Goal: Information Seeking & Learning: Learn about a topic

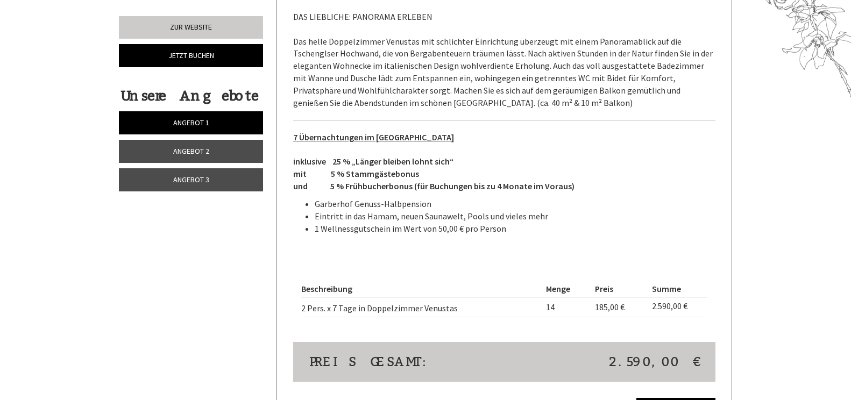
scroll to position [1669, 0]
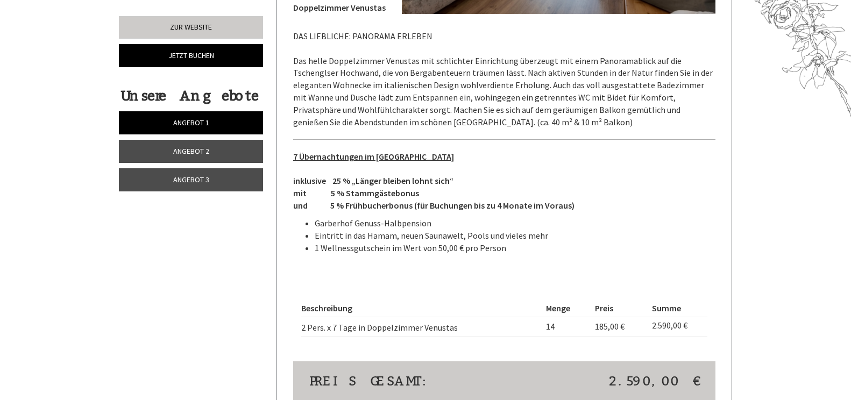
click at [164, 143] on link "Angebot 2" at bounding box center [191, 151] width 144 height 23
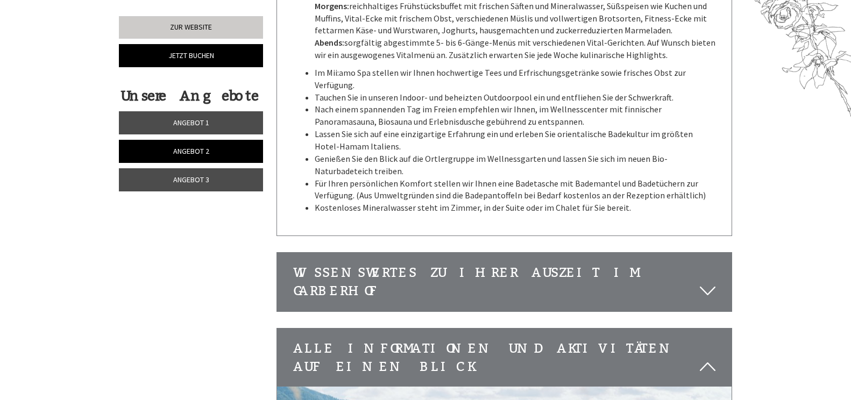
scroll to position [452, 0]
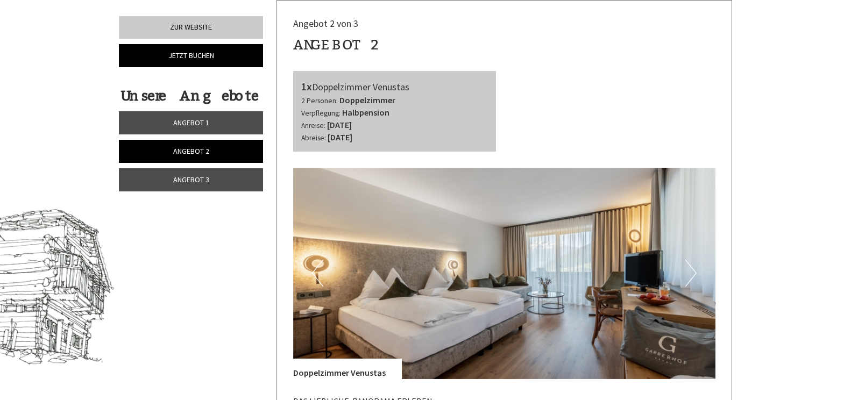
click at [189, 179] on span "Angebot 3" at bounding box center [191, 180] width 36 height 10
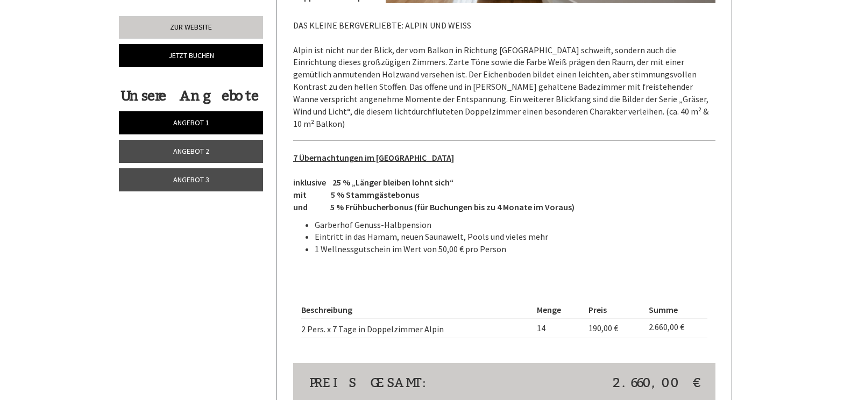
scroll to position [861, 0]
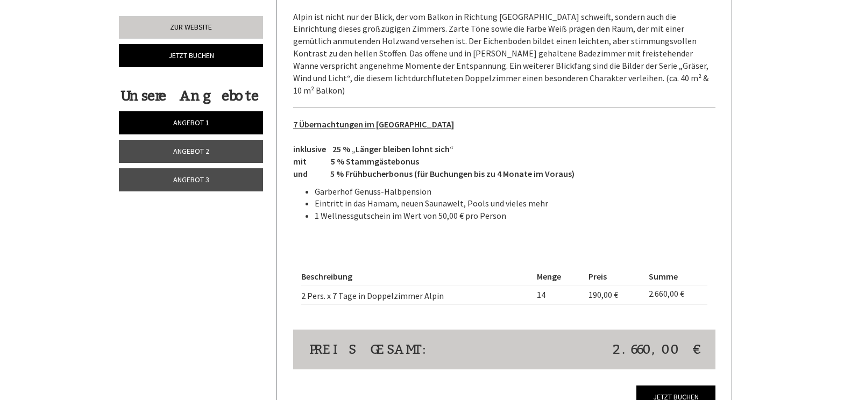
click at [206, 152] on span "Angebot 2" at bounding box center [191, 151] width 36 height 10
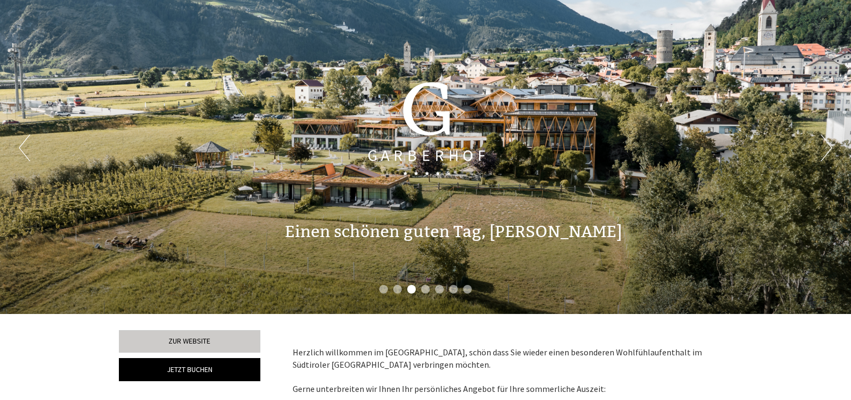
scroll to position [0, 0]
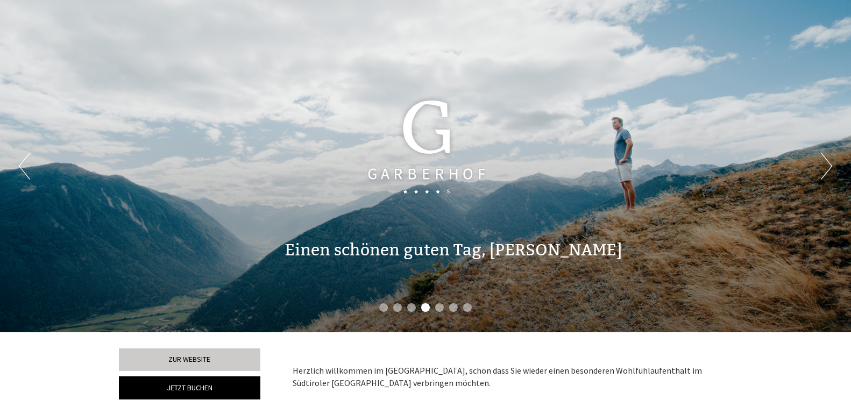
click at [828, 168] on button "Next" at bounding box center [826, 166] width 11 height 27
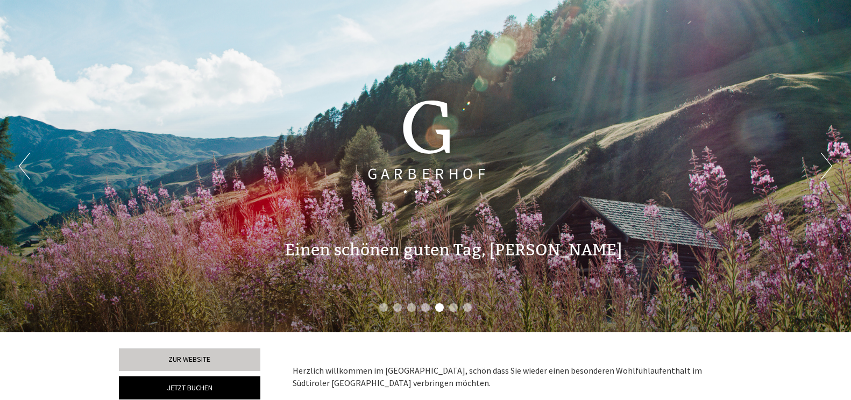
click at [828, 168] on button "Next" at bounding box center [826, 166] width 11 height 27
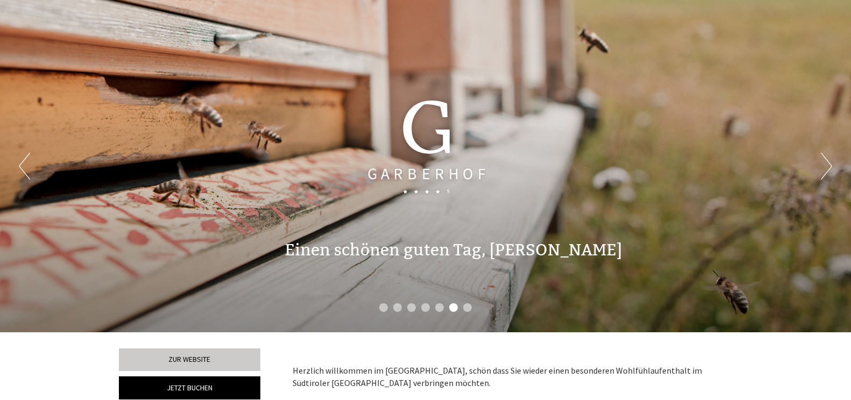
click at [828, 168] on button "Next" at bounding box center [826, 166] width 11 height 27
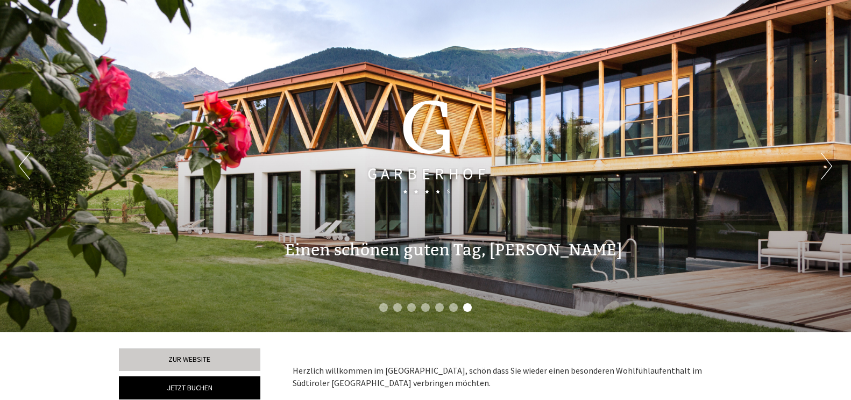
click at [826, 170] on button "Next" at bounding box center [826, 166] width 11 height 27
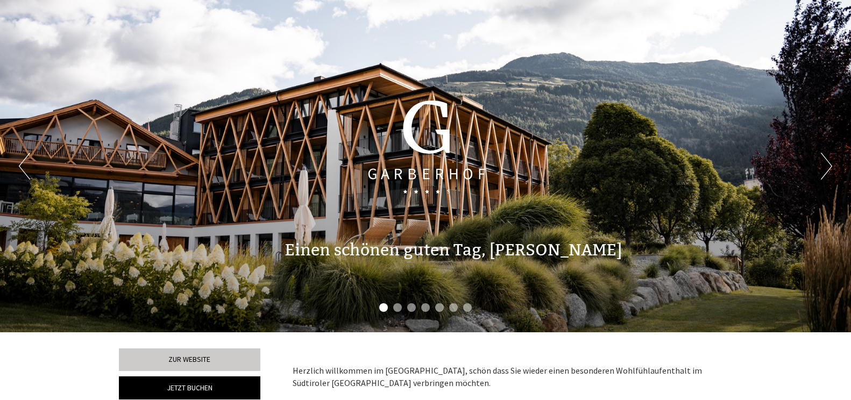
click at [826, 170] on button "Next" at bounding box center [826, 166] width 11 height 27
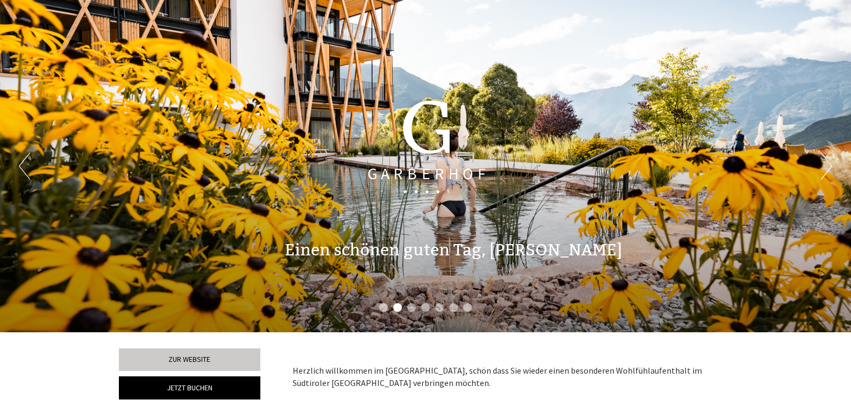
click at [828, 172] on button "Next" at bounding box center [826, 166] width 11 height 27
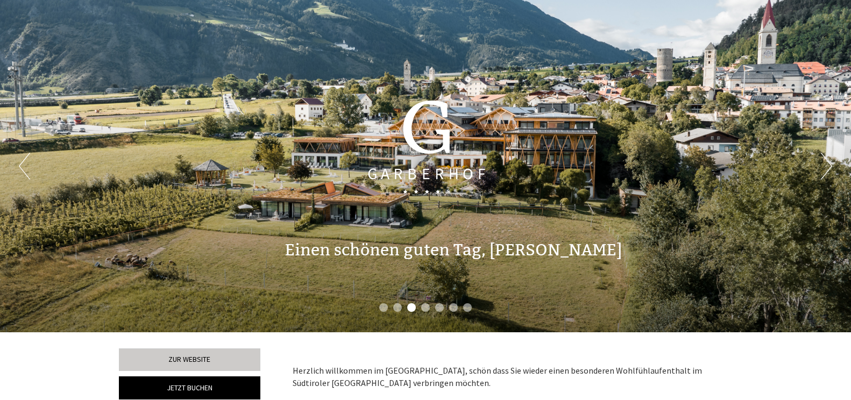
click at [836, 181] on div "Previous Next 1 2 3 4 5 6 7" at bounding box center [425, 166] width 851 height 333
click at [835, 166] on div "Previous Next 1 2 3 4 5 6 7" at bounding box center [425, 166] width 851 height 333
click at [829, 166] on button "Next" at bounding box center [826, 166] width 11 height 27
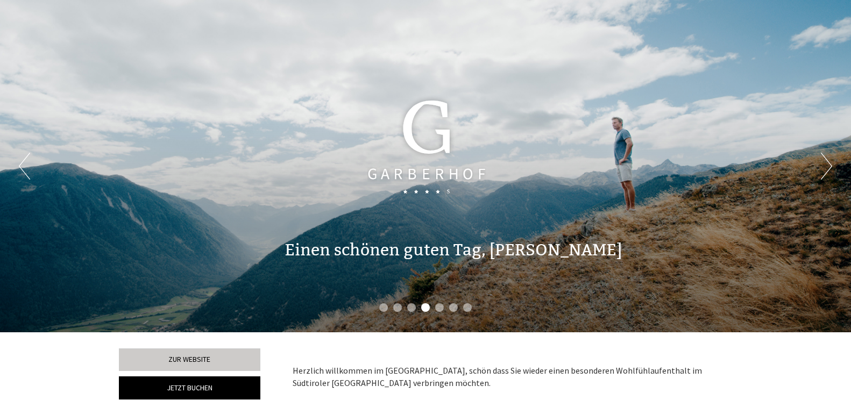
click at [830, 167] on button "Next" at bounding box center [826, 166] width 11 height 27
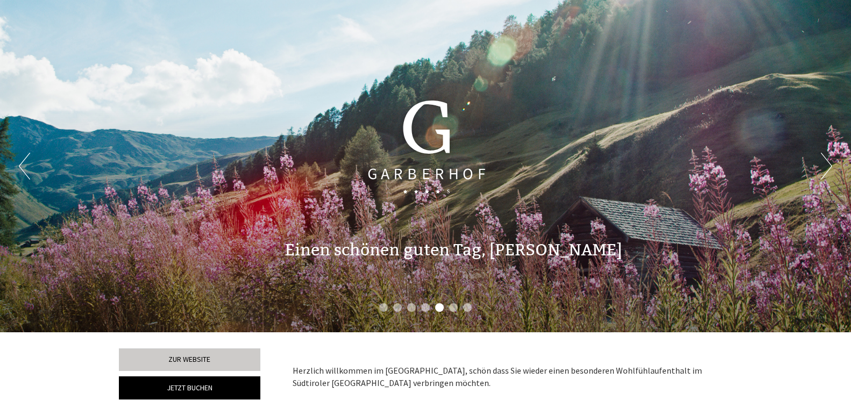
click at [831, 169] on button "Next" at bounding box center [826, 166] width 11 height 27
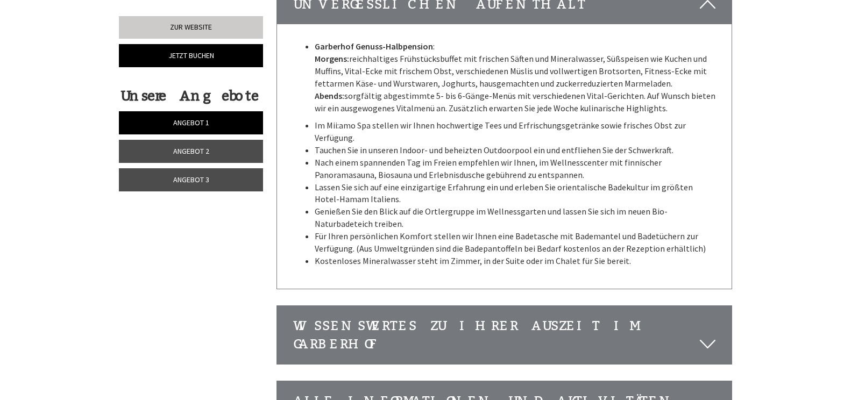
scroll to position [3283, 0]
